Goal: Book appointment/travel/reservation

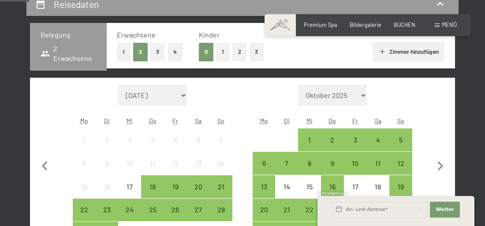
scroll to position [265, 0]
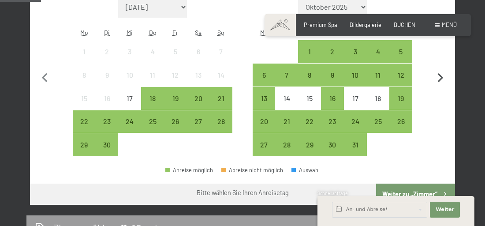
click at [442, 83] on icon "button" at bounding box center [440, 78] width 19 height 19
select select "[DATE]"
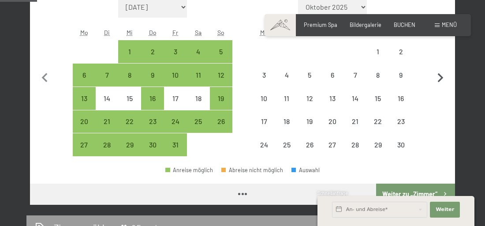
scroll to position [220, 0]
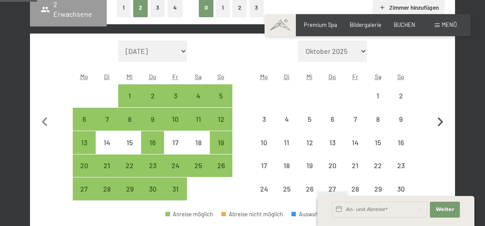
select select "[DATE]"
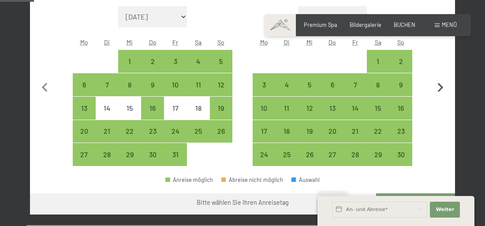
scroll to position [265, 0]
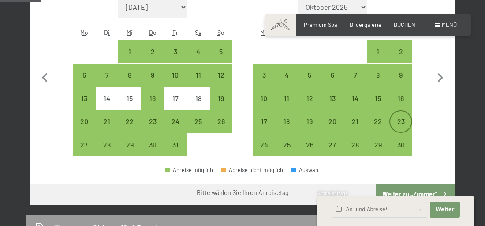
click at [397, 120] on div "23" at bounding box center [400, 128] width 21 height 21
select select "[DATE]"
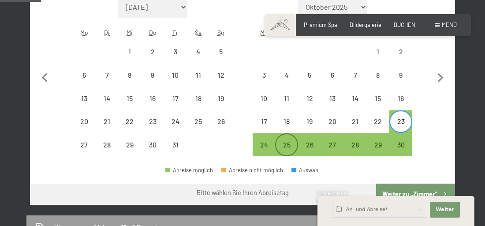
click at [293, 143] on div "25" at bounding box center [286, 151] width 21 height 21
select select "[DATE]"
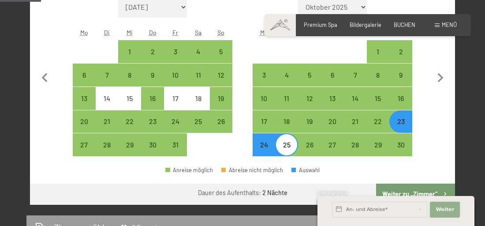
click at [441, 207] on span "Weiter" at bounding box center [445, 209] width 19 height 7
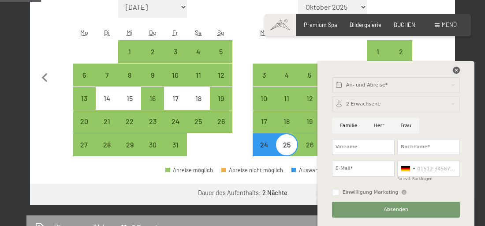
click at [458, 71] on icon at bounding box center [456, 70] width 7 height 7
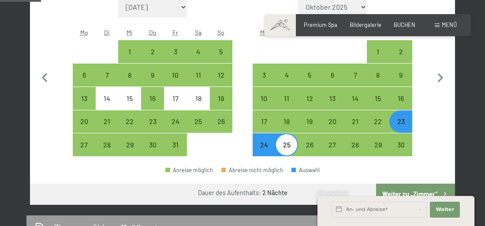
click at [432, 191] on div "Schnellanfrage" at bounding box center [395, 193] width 157 height 7
click at [397, 210] on input "text" at bounding box center [379, 210] width 95 height 16
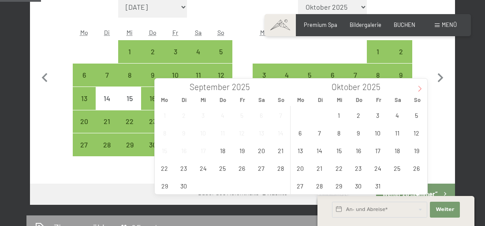
click at [422, 90] on icon at bounding box center [420, 89] width 6 height 6
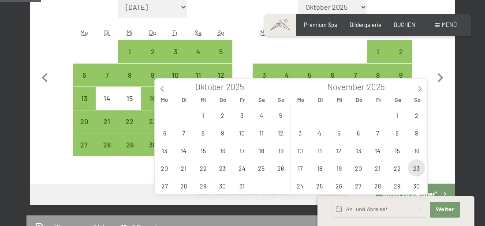
click at [412, 171] on span "23" at bounding box center [416, 167] width 17 height 17
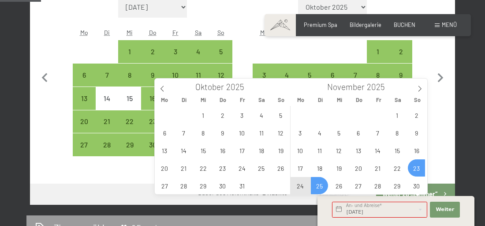
click at [318, 187] on span "25" at bounding box center [319, 185] width 17 height 17
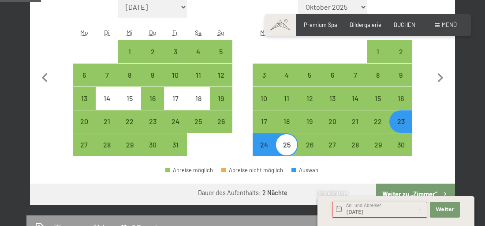
type input "[DATE] - [DATE]"
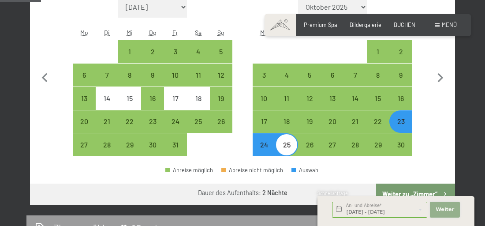
click at [446, 208] on span "Weiter" at bounding box center [445, 209] width 19 height 7
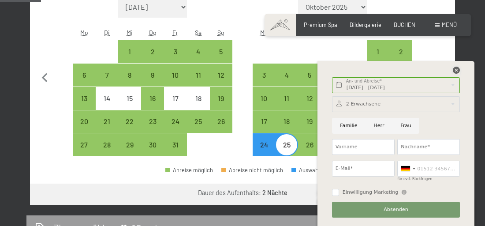
click at [457, 73] on icon at bounding box center [456, 70] width 7 height 7
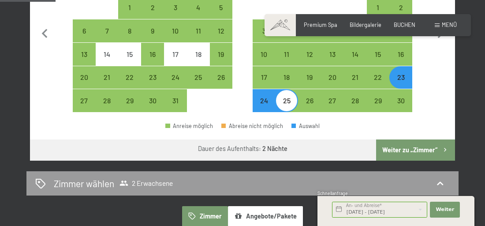
click at [415, 153] on button "Weiter zu „Zimmer“" at bounding box center [415, 149] width 79 height 21
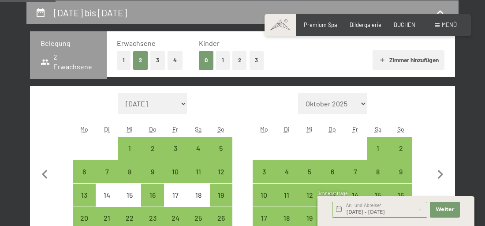
select select "[DATE]"
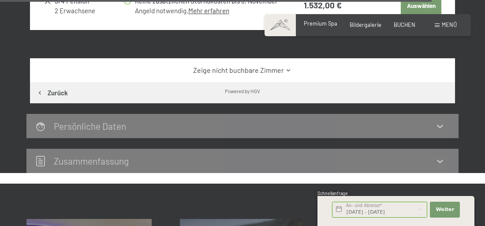
scroll to position [2020, 0]
